Goal: Entertainment & Leisure: Consume media (video, audio)

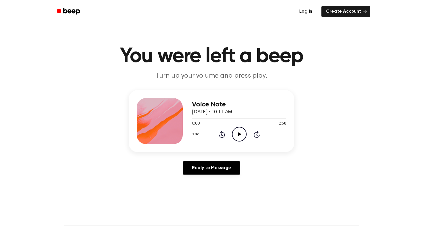
click at [240, 129] on icon "Play Audio" at bounding box center [239, 134] width 15 height 15
click at [338, 148] on div "Voice Note [DATE] · 10:11 AM 0:00 2:58 Your browser does not support the [objec…" at bounding box center [211, 134] width 409 height 89
click at [349, 79] on header "You were left a beep Turn up your volume and press play." at bounding box center [211, 63] width 409 height 35
click at [240, 135] on icon at bounding box center [239, 134] width 3 height 4
click at [240, 135] on icon "Play Audio" at bounding box center [239, 134] width 15 height 15
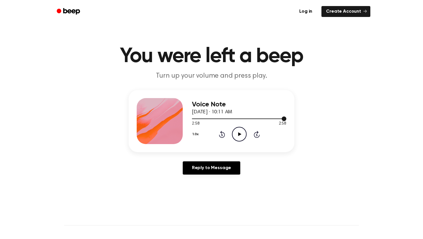
click at [249, 118] on div at bounding box center [239, 118] width 94 height 5
click at [239, 130] on icon "Play Audio" at bounding box center [239, 134] width 15 height 15
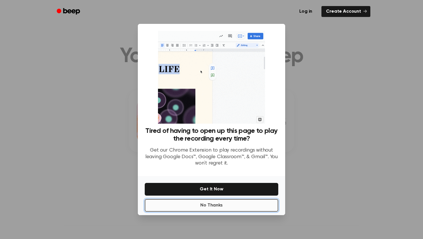
click at [243, 200] on button "No Thanks" at bounding box center [211, 205] width 133 height 13
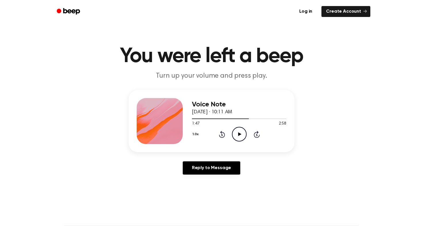
click at [239, 132] on icon "Play Audio" at bounding box center [239, 134] width 15 height 15
